Goal: Check status: Check status

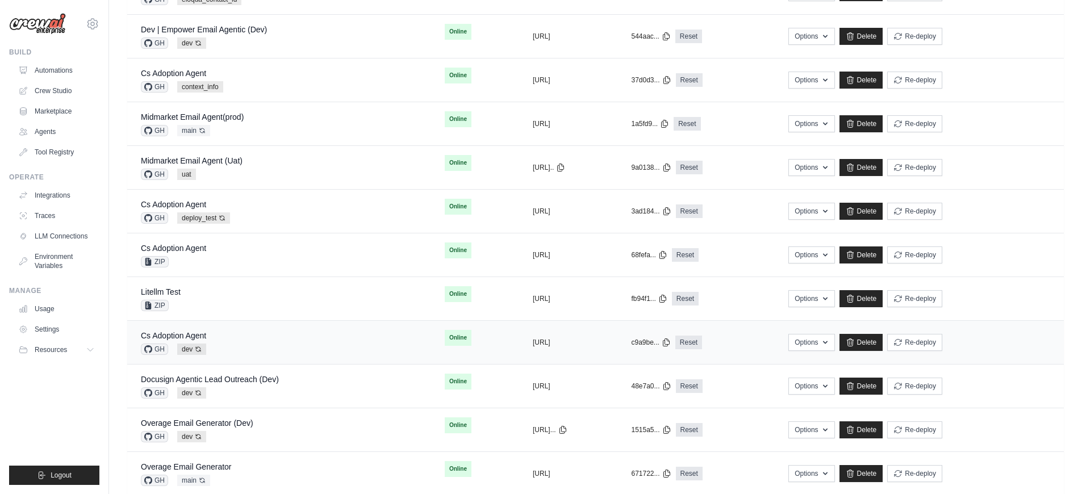
scroll to position [206, 0]
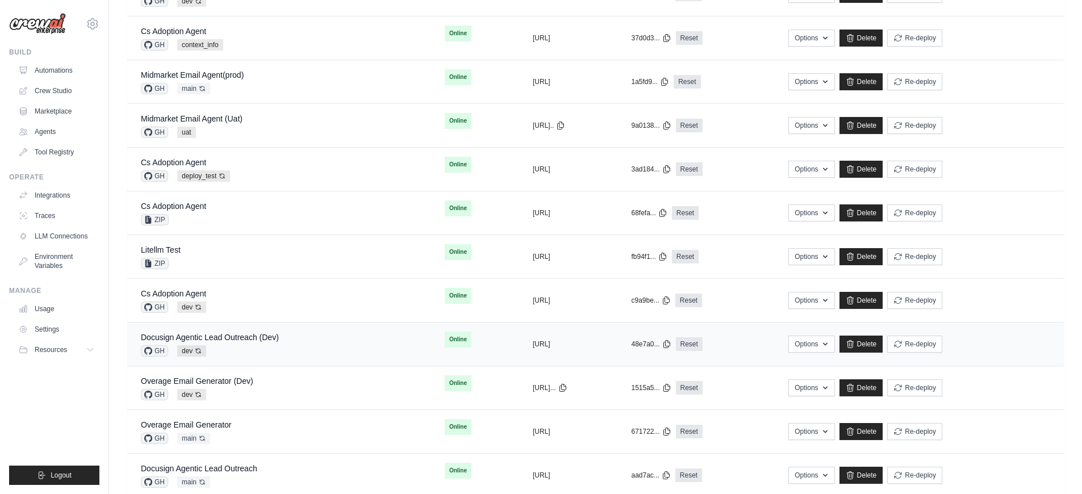
click at [286, 353] on div "Docusign Agentic Lead Outreach (Dev) GH dev Auto-deploy enabled" at bounding box center [279, 344] width 277 height 25
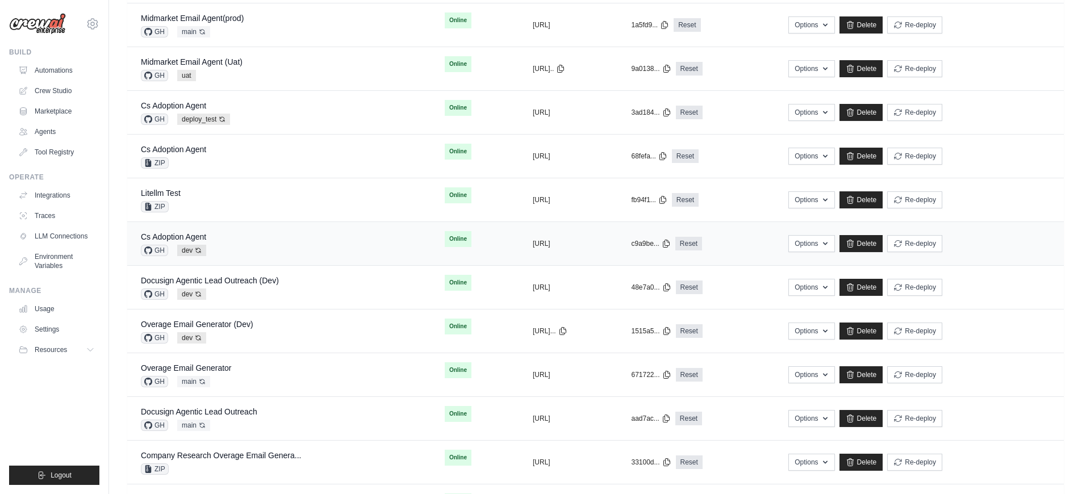
scroll to position [320, 0]
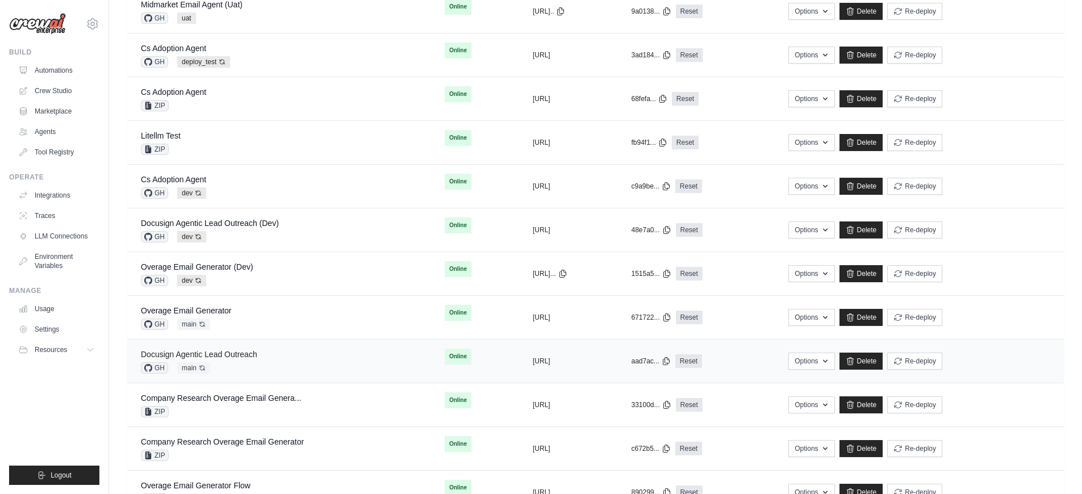
click at [249, 351] on link "Docusign Agentic Lead Outreach" at bounding box center [199, 354] width 116 height 9
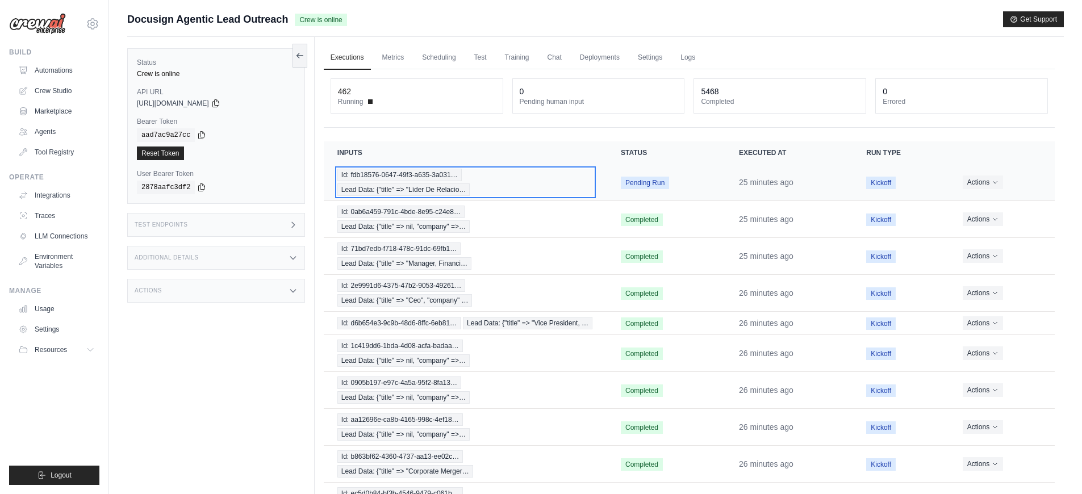
click at [562, 187] on div "Id: fdb18576-0647-49f3-a635-3a031… Lead Data: {"title" => "Líder De Relacio…" at bounding box center [465, 182] width 256 height 27
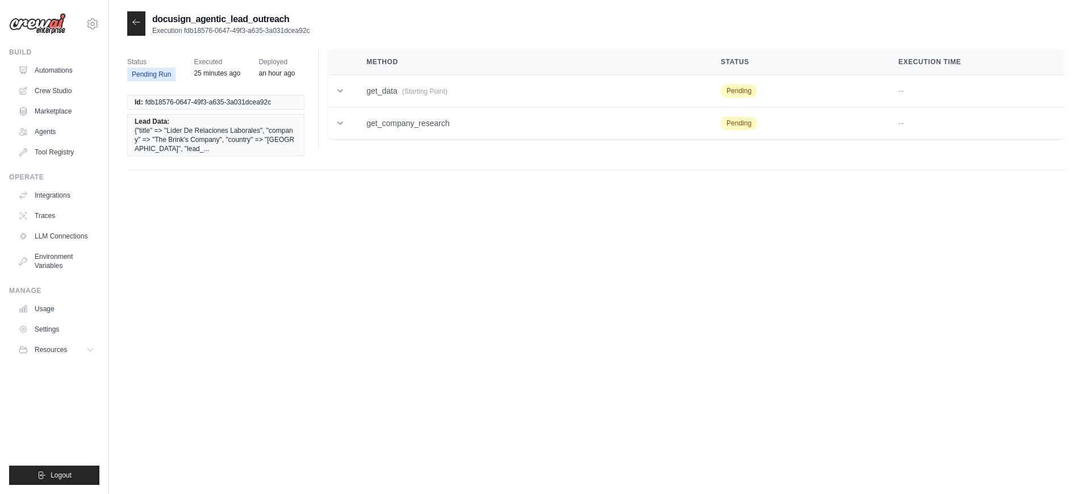
click at [220, 140] on span "{"title" => "Líder De Relaciones Laborales", "company" => "The Brink's Company"…" at bounding box center [216, 139] width 162 height 27
drag, startPoint x: 314, startPoint y: 35, endPoint x: 185, endPoint y: 32, distance: 129.5
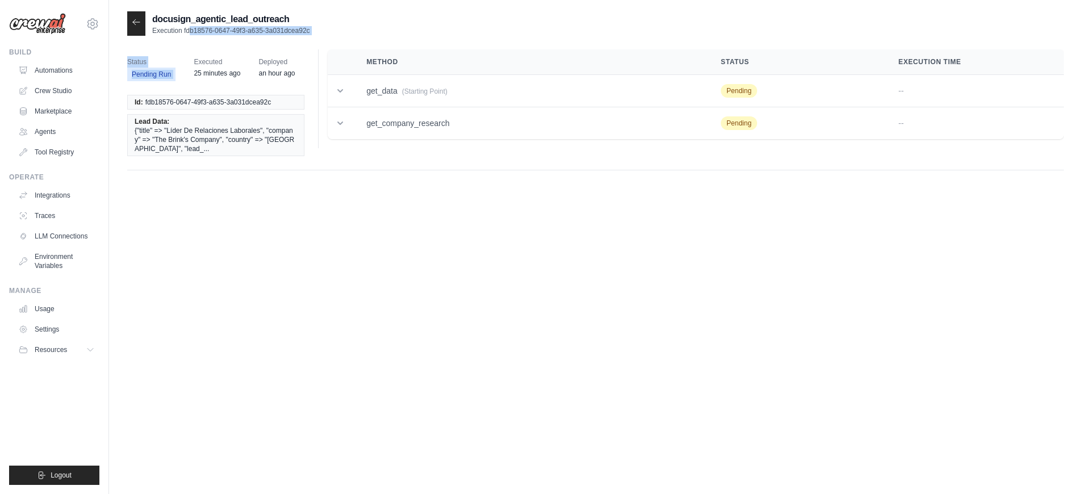
click at [185, 32] on div "docusign_agentic_lead_outreach Execution fdb18576-0647-49f3-a635-3a031dcea92c" at bounding box center [595, 23] width 936 height 24
click at [322, 262] on div "docusign_agentic_lead_outreach Execution fdb18576-0647-49f3-a635-3a031dcea92c S…" at bounding box center [595, 258] width 936 height 494
drag, startPoint x: 185, startPoint y: 31, endPoint x: 309, endPoint y: 29, distance: 124.4
click at [309, 29] on p "Execution fdb18576-0647-49f3-a635-3a031dcea92c" at bounding box center [231, 30] width 158 height 9
copy p "fdb18576-0647-49f3-a635-3a031dcea92c"
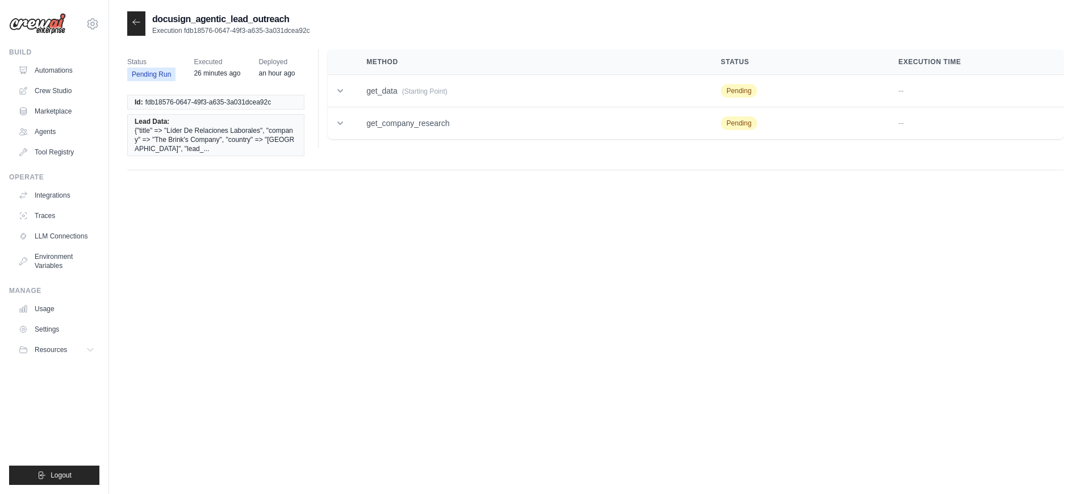
click at [143, 33] on div at bounding box center [136, 23] width 18 height 24
click at [141, 29] on div at bounding box center [136, 23] width 18 height 24
click at [140, 30] on div at bounding box center [136, 23] width 18 height 24
click at [136, 20] on icon at bounding box center [136, 22] width 9 height 9
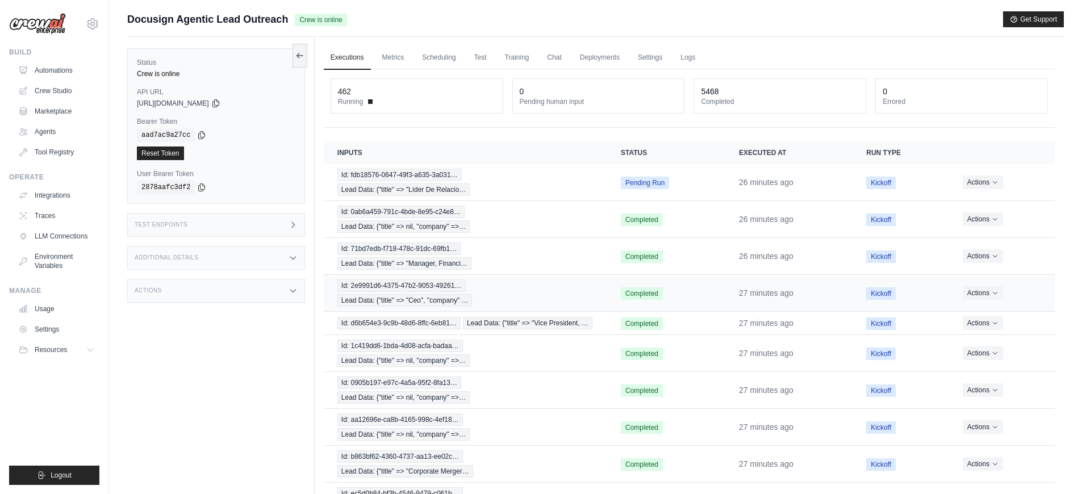
scroll to position [79, 0]
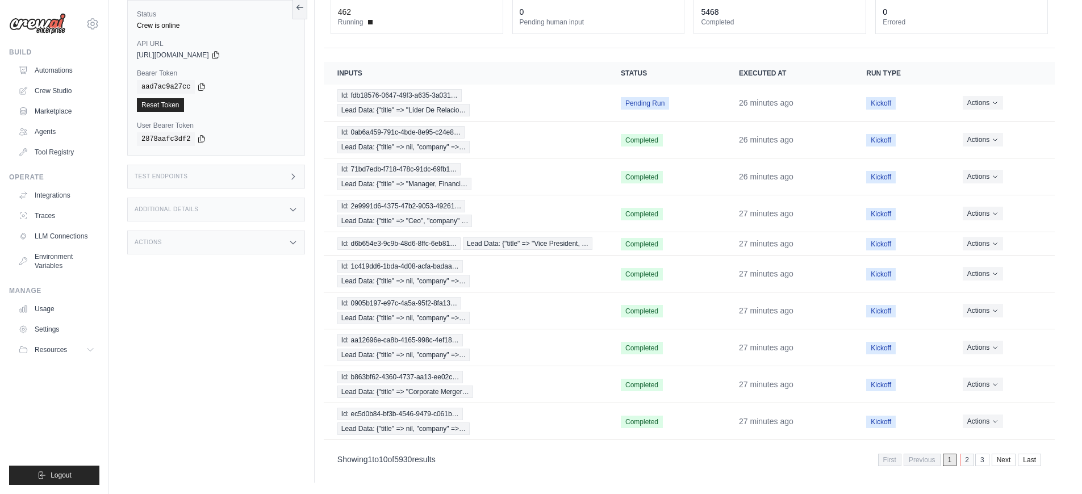
click at [967, 463] on link "2" at bounding box center [967, 460] width 14 height 12
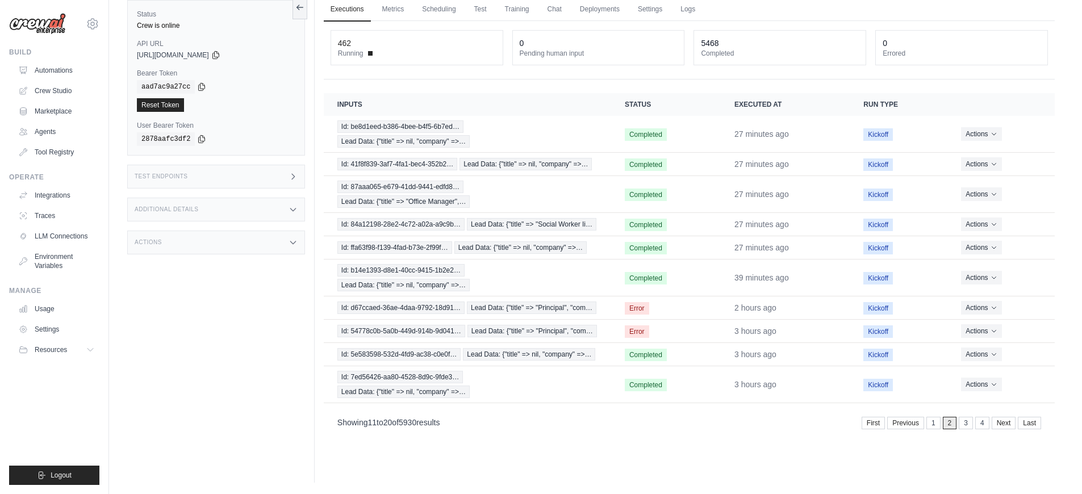
scroll to position [48, 0]
click at [935, 426] on link "1" at bounding box center [934, 423] width 14 height 12
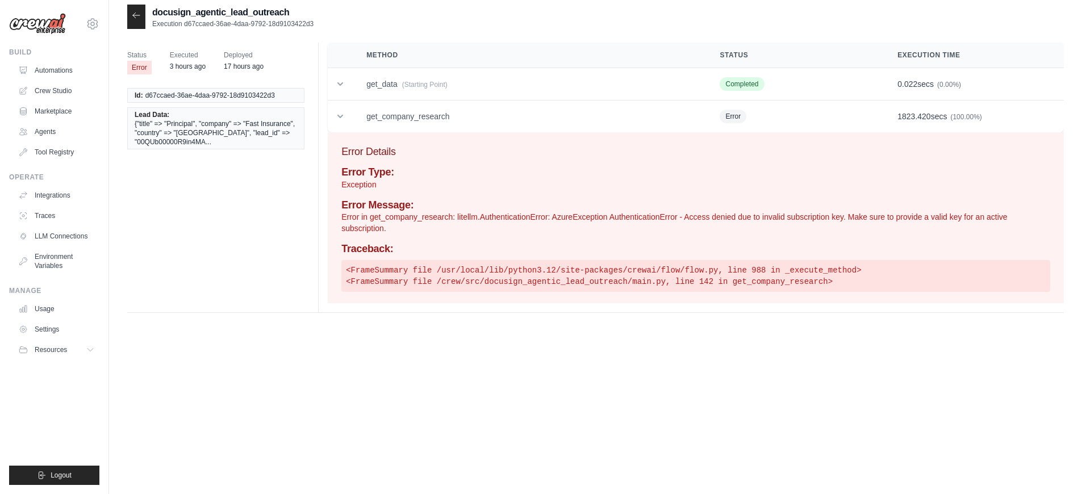
click at [139, 19] on icon at bounding box center [136, 15] width 9 height 9
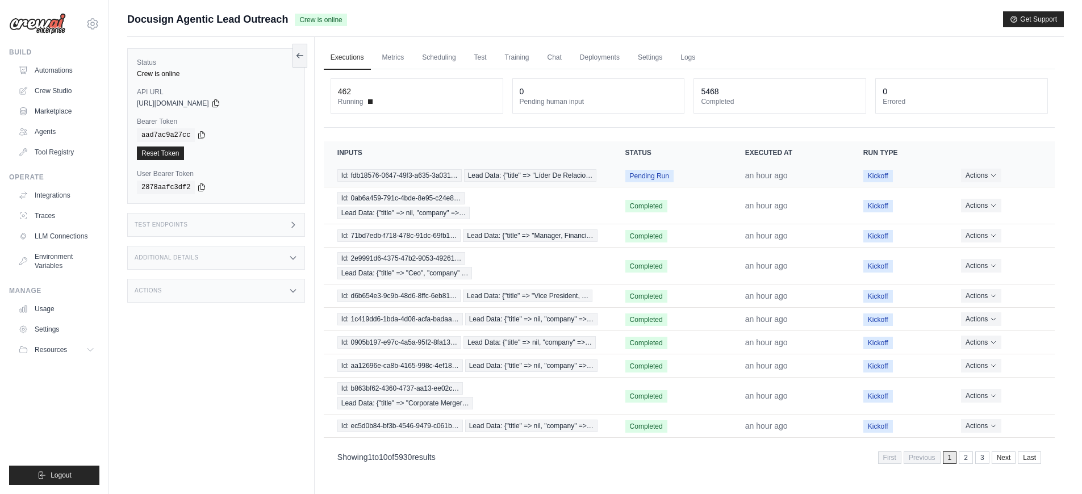
click at [688, 182] on td "Pending Run" at bounding box center [671, 175] width 120 height 23
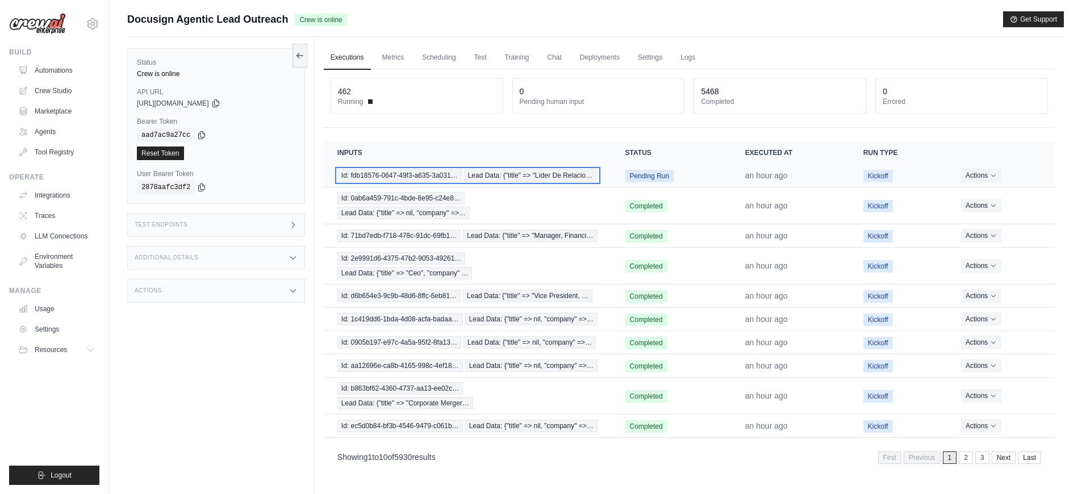
click at [440, 170] on span "Id: fdb18576-0647-49f3-a635-3a031…" at bounding box center [399, 175] width 124 height 12
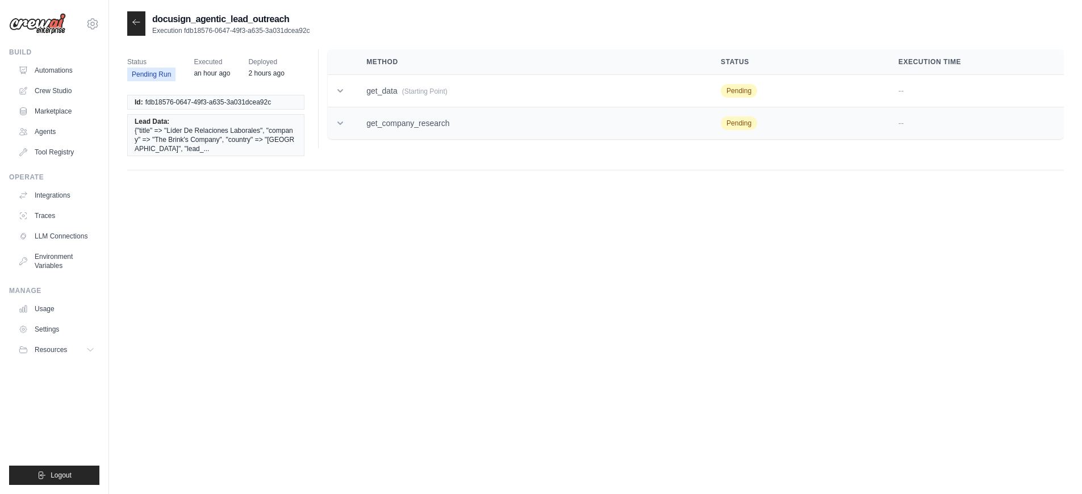
click at [438, 119] on td "get_company_research" at bounding box center [530, 123] width 354 height 32
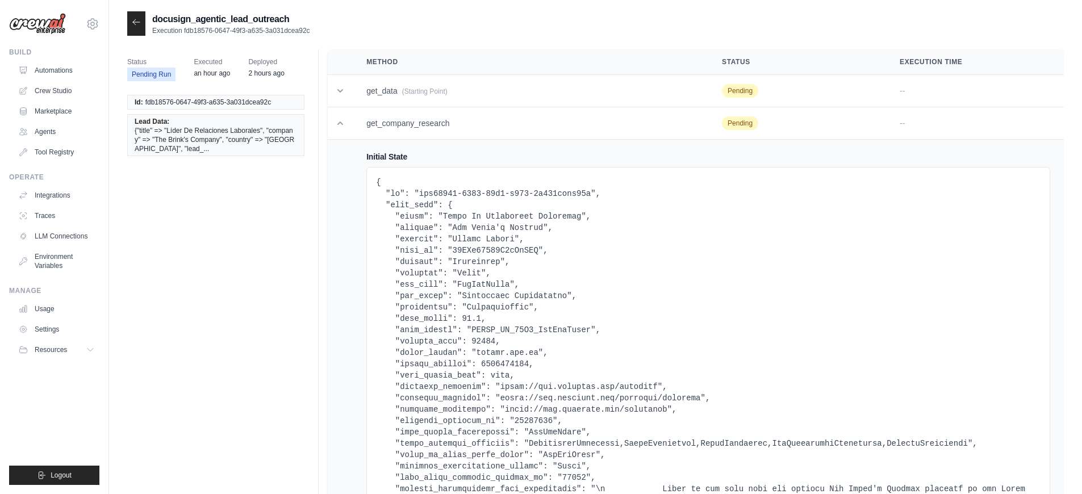
drag, startPoint x: 311, startPoint y: 29, endPoint x: 184, endPoint y: 30, distance: 126.6
click at [184, 30] on div "docusign_agentic_lead_outreach Execution fdb18576-0647-49f3-a635-3a031dcea92c" at bounding box center [595, 23] width 936 height 24
click at [140, 23] on icon at bounding box center [136, 22] width 9 height 9
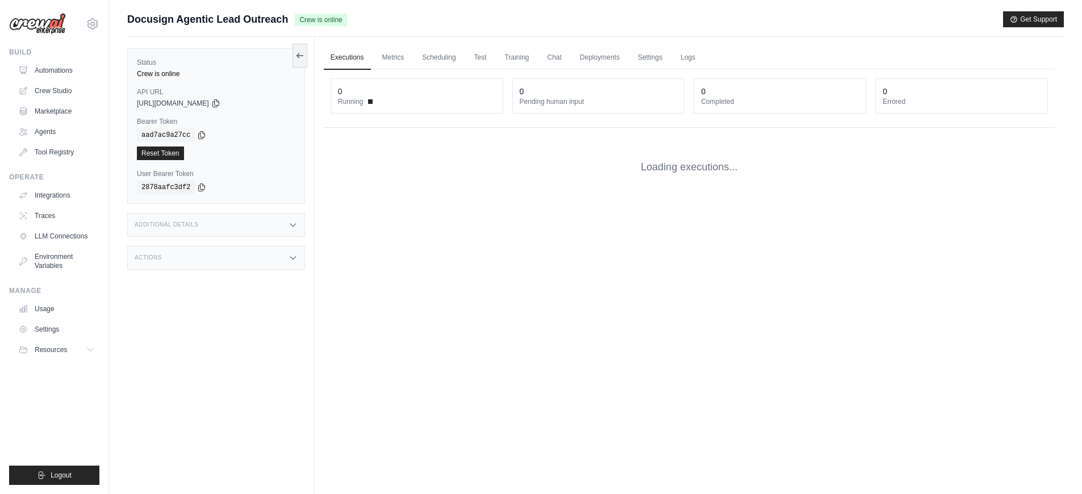
click at [140, 23] on span "Docusign Agentic Lead Outreach" at bounding box center [207, 19] width 161 height 16
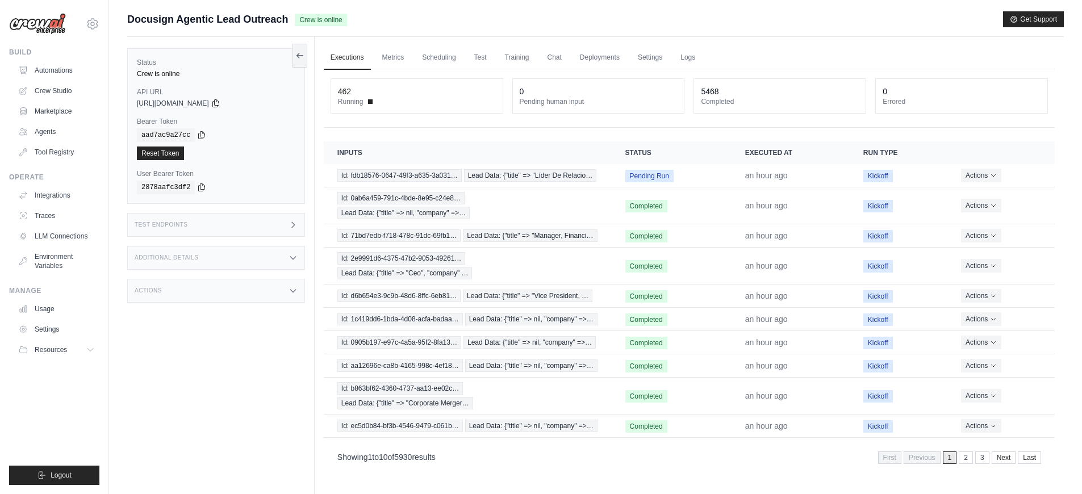
click at [421, 155] on th "Inputs" at bounding box center [468, 152] width 288 height 23
click at [425, 160] on th "Inputs" at bounding box center [468, 152] width 288 height 23
click at [428, 166] on td "Id: fdb18576-0647-49f3-a635-3a031… Lead Data: {"title" => "Líder De Relacio…" at bounding box center [468, 175] width 288 height 23
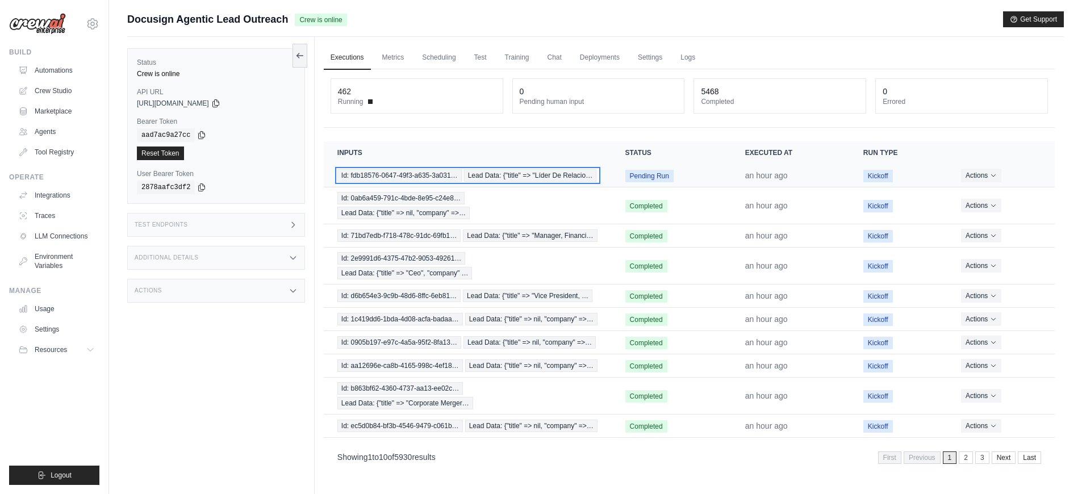
click at [430, 171] on span "Id: fdb18576-0647-49f3-a635-3a031…" at bounding box center [399, 175] width 124 height 12
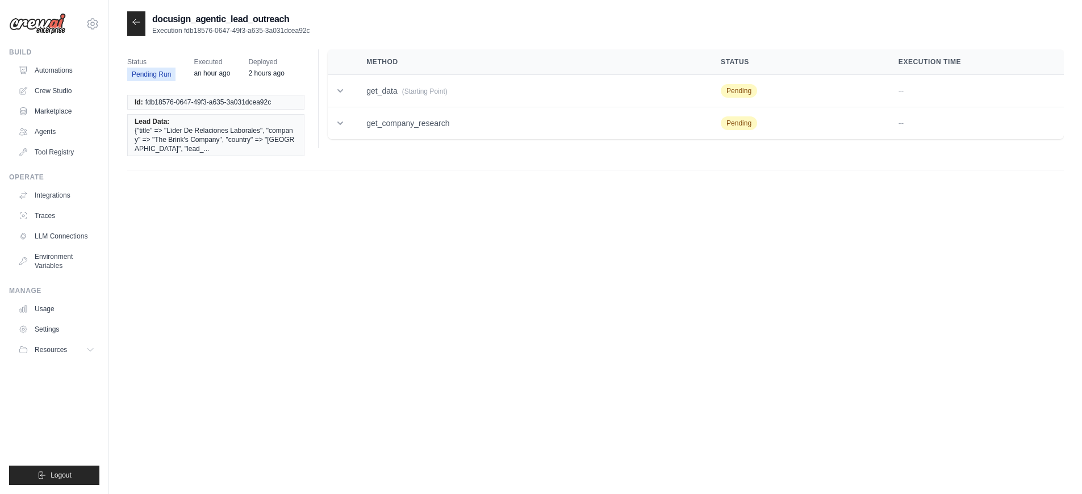
click at [131, 23] on div at bounding box center [136, 23] width 18 height 24
click at [134, 24] on icon at bounding box center [136, 22] width 9 height 9
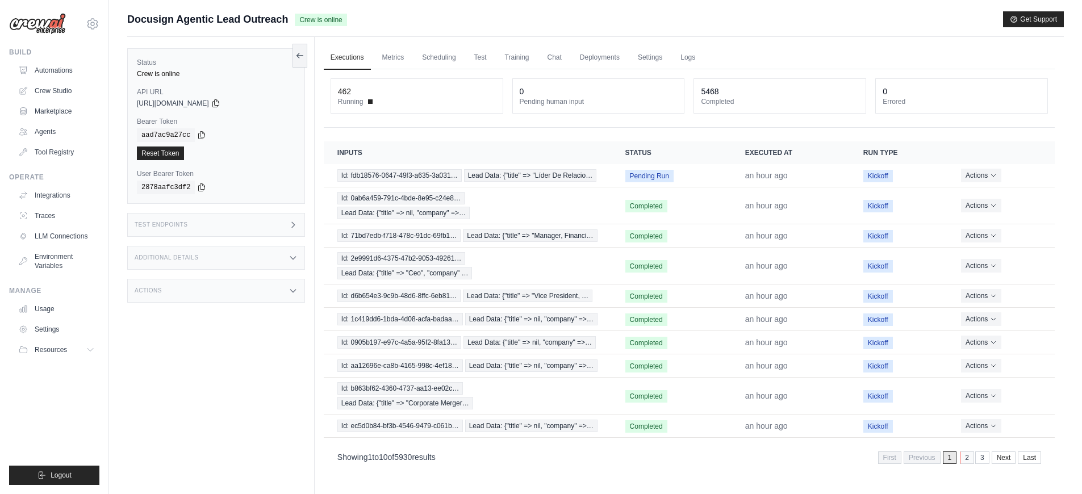
click at [969, 459] on link "2" at bounding box center [967, 457] width 14 height 12
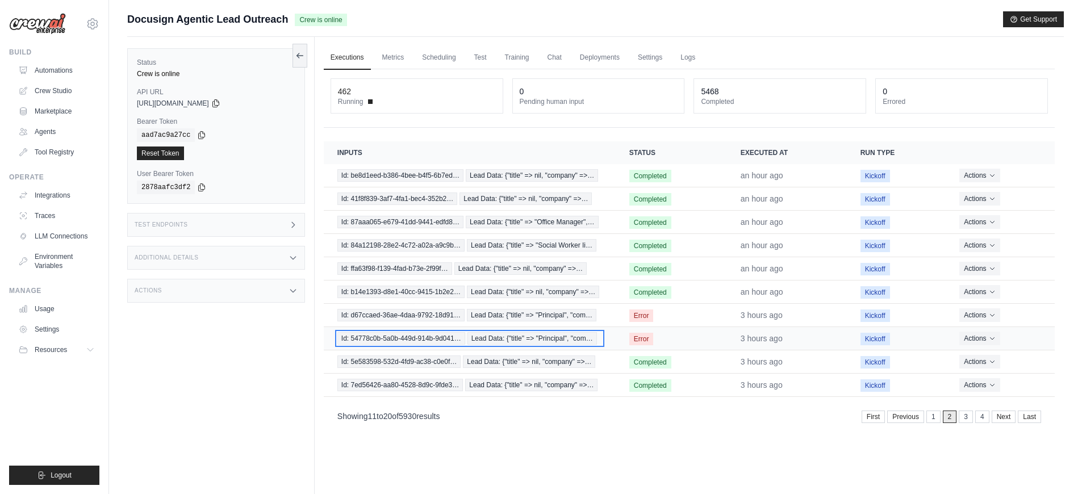
click at [401, 342] on span "Id: 54778c0b-5a0b-449d-914b-9d041…" at bounding box center [401, 338] width 128 height 12
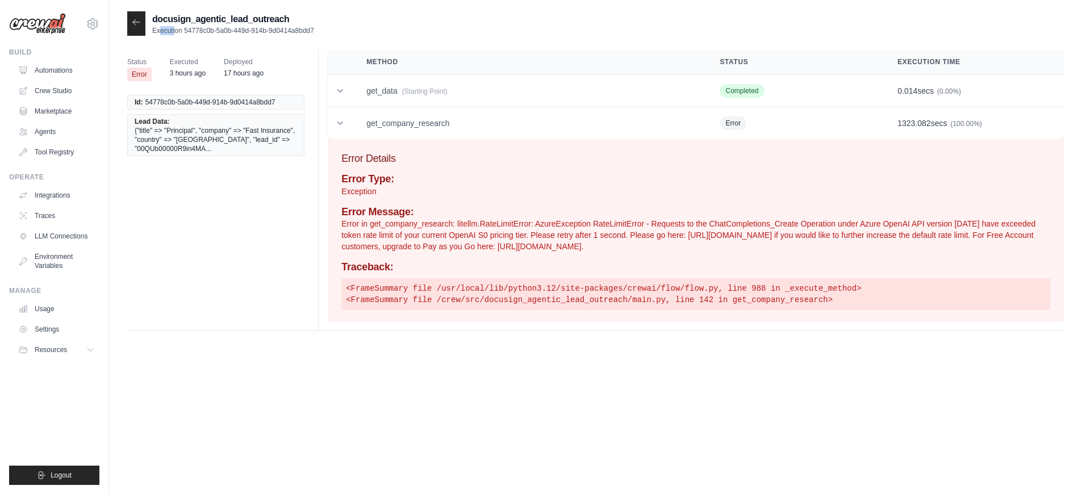
drag, startPoint x: 316, startPoint y: 31, endPoint x: 152, endPoint y: 32, distance: 164.1
click at [152, 32] on div "docusign_agentic_lead_outreach Execution 54778c0b-5a0b-449d-914b-9d0414a8bdd7" at bounding box center [595, 23] width 936 height 24
drag, startPoint x: 152, startPoint y: 32, endPoint x: 359, endPoint y: 30, distance: 207.2
click at [359, 30] on div "docusign_agentic_lead_outreach Execution 54778c0b-5a0b-449d-914b-9d0414a8bdd7" at bounding box center [595, 23] width 936 height 24
copy p "Execution 54778c0b-5a0b-449d-914b-9d0414a8bdd7"
